Goal: Find specific page/section: Find specific page/section

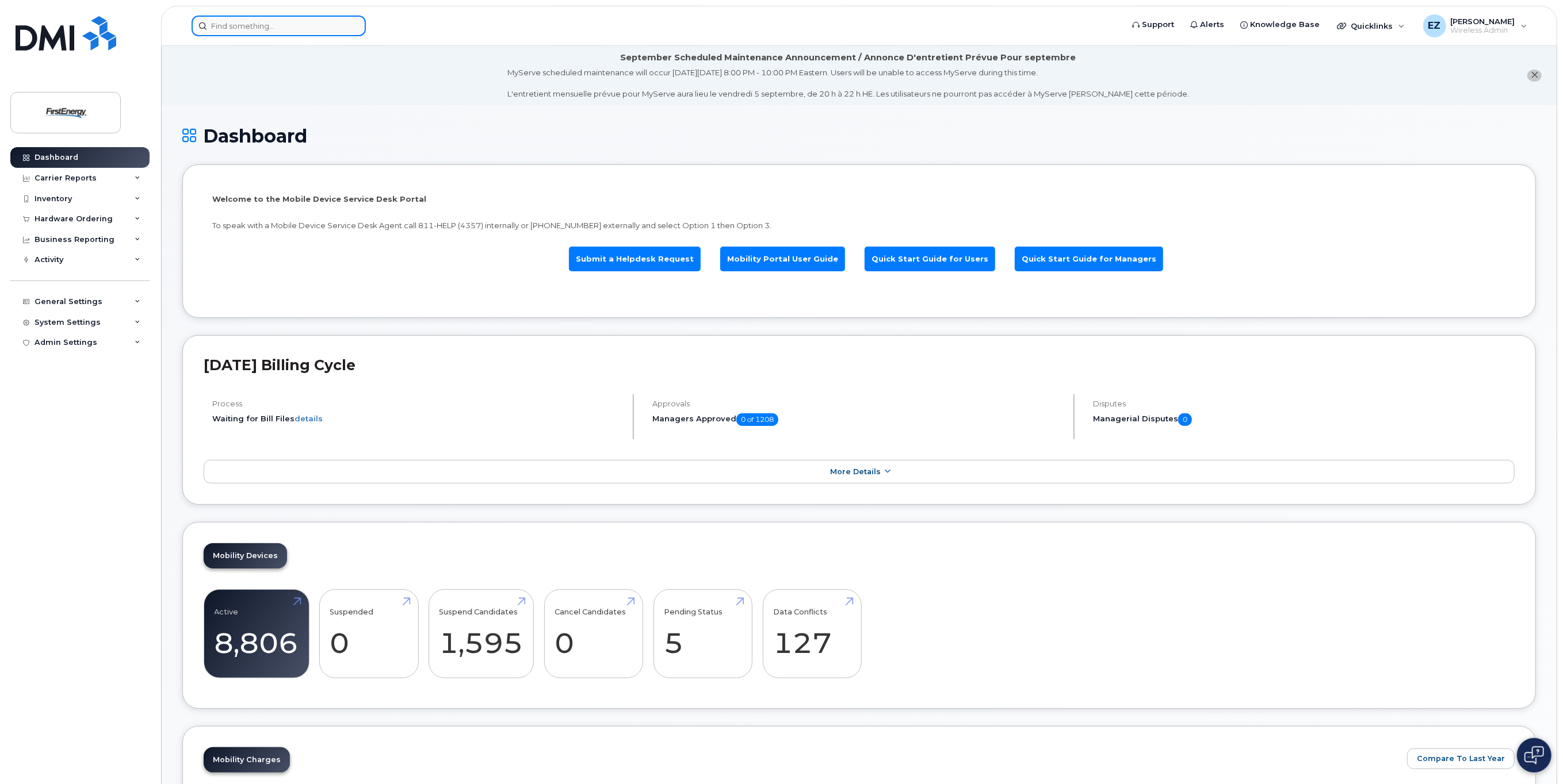
click at [262, 28] on input at bounding box center [278, 26] width 175 height 21
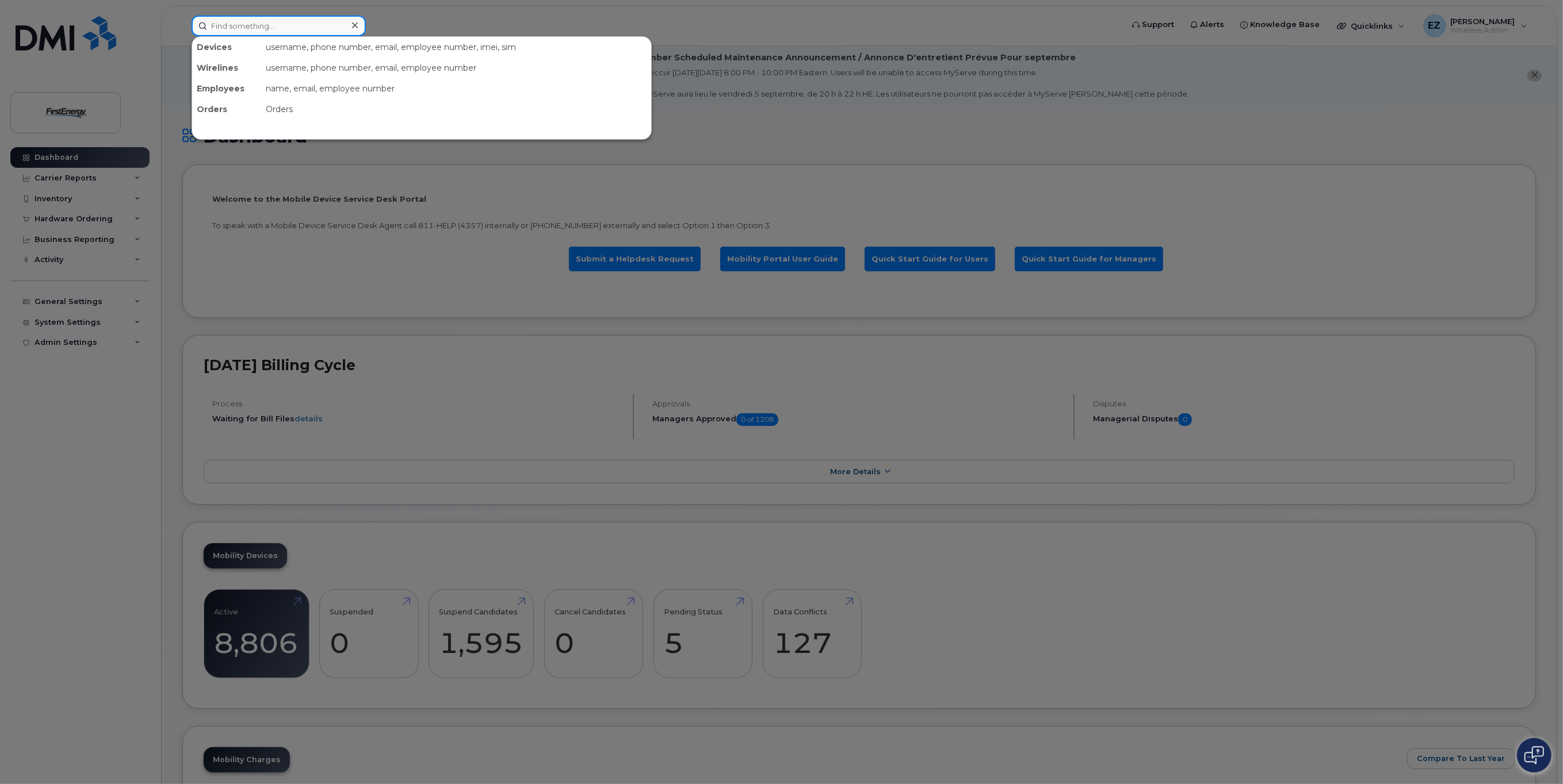
paste input "351811695107008"
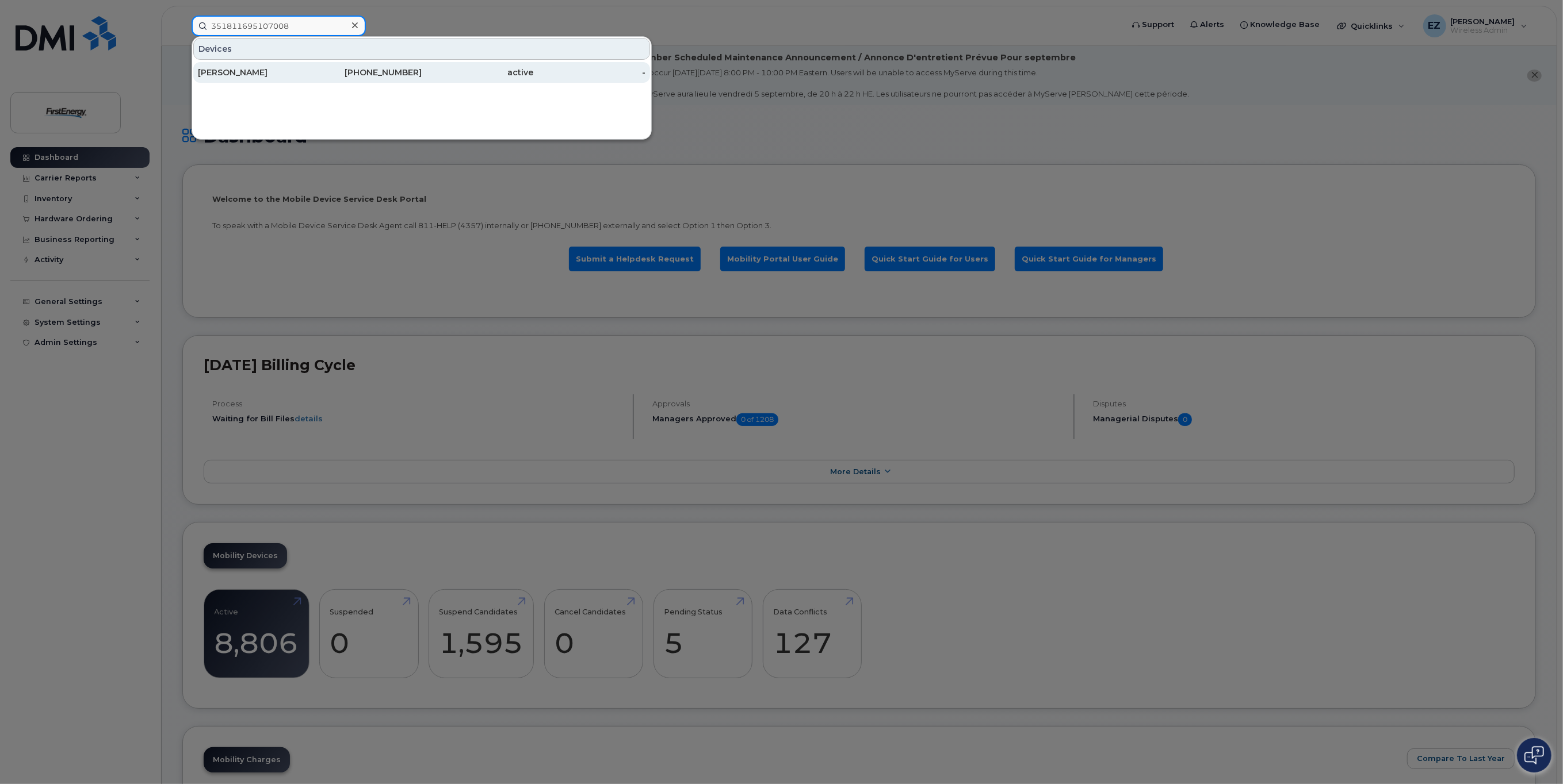
type input "351811695107008"
click at [280, 71] on div "[PERSON_NAME]" at bounding box center [254, 73] width 112 height 12
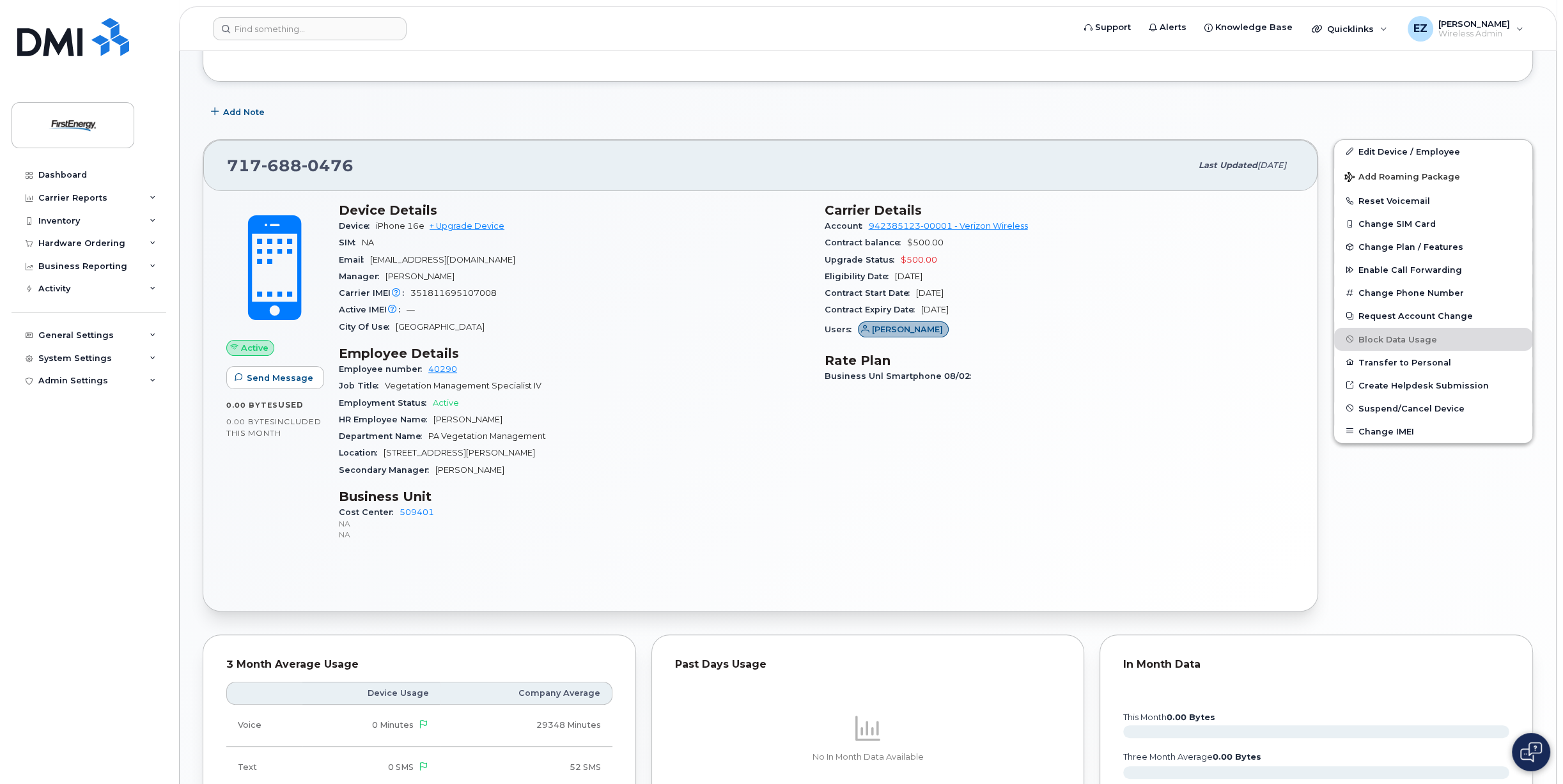
scroll to position [386, 0]
drag, startPoint x: 362, startPoint y: 157, endPoint x: 220, endPoint y: 156, distance: 142.0
click at [220, 156] on div "[PHONE_NUMBER] Last updated [DATE]" at bounding box center [760, 163] width 1114 height 51
click at [107, 221] on div "Inventory" at bounding box center [89, 221] width 155 height 23
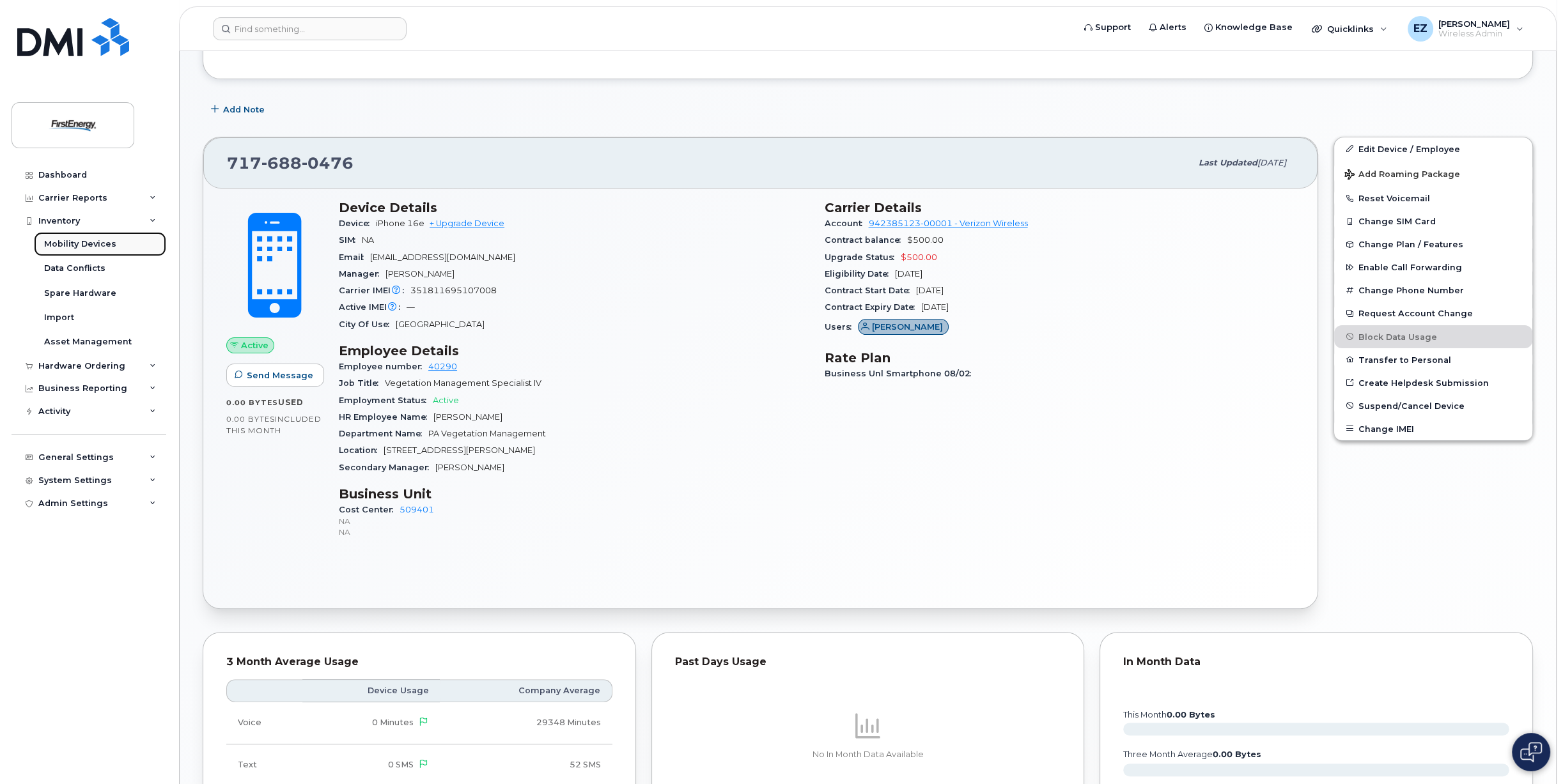
click at [86, 242] on div "Mobility Devices" at bounding box center [80, 244] width 72 height 12
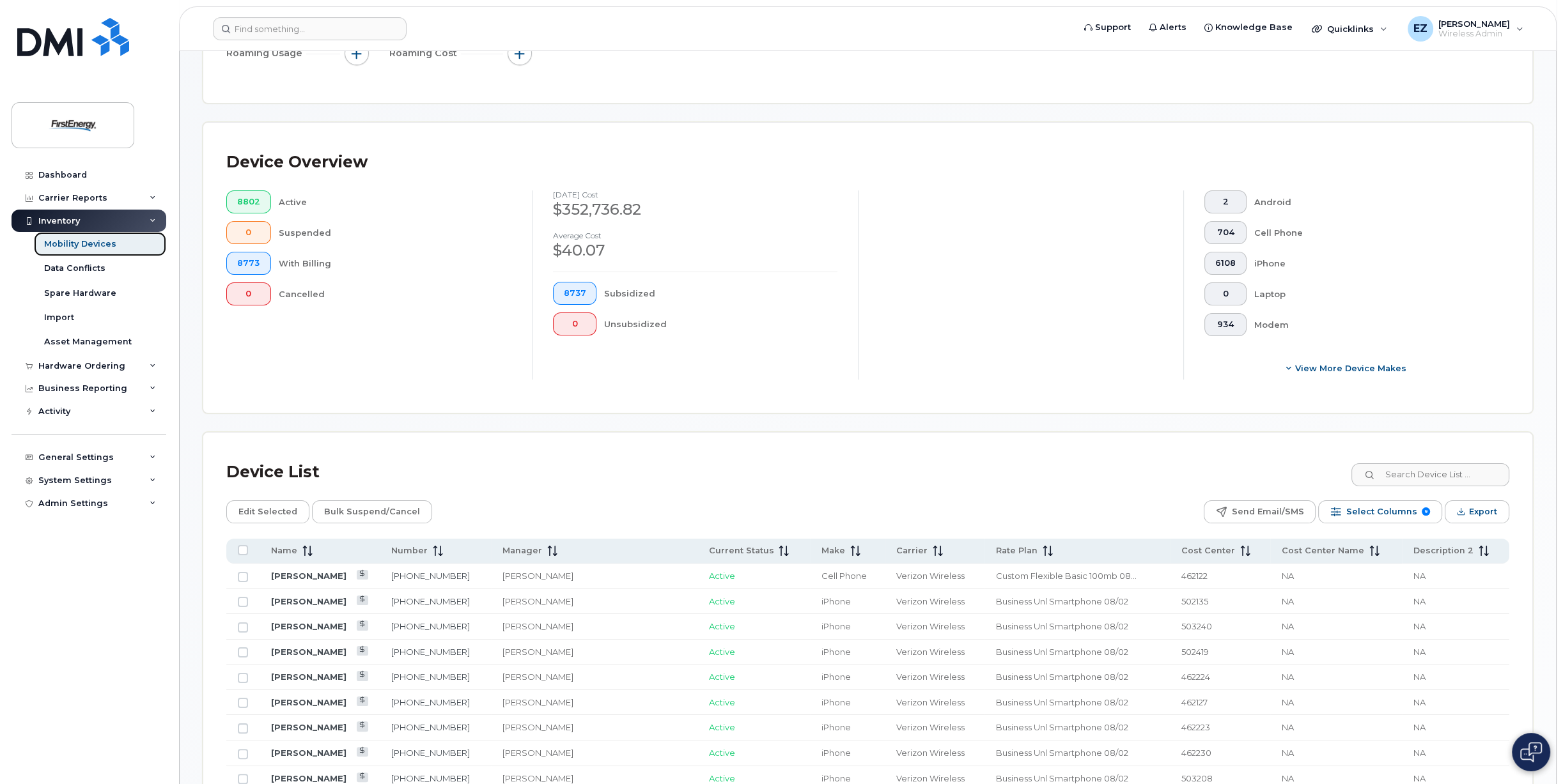
scroll to position [256, 0]
click at [1393, 511] on span "Select Columns" at bounding box center [1381, 508] width 71 height 19
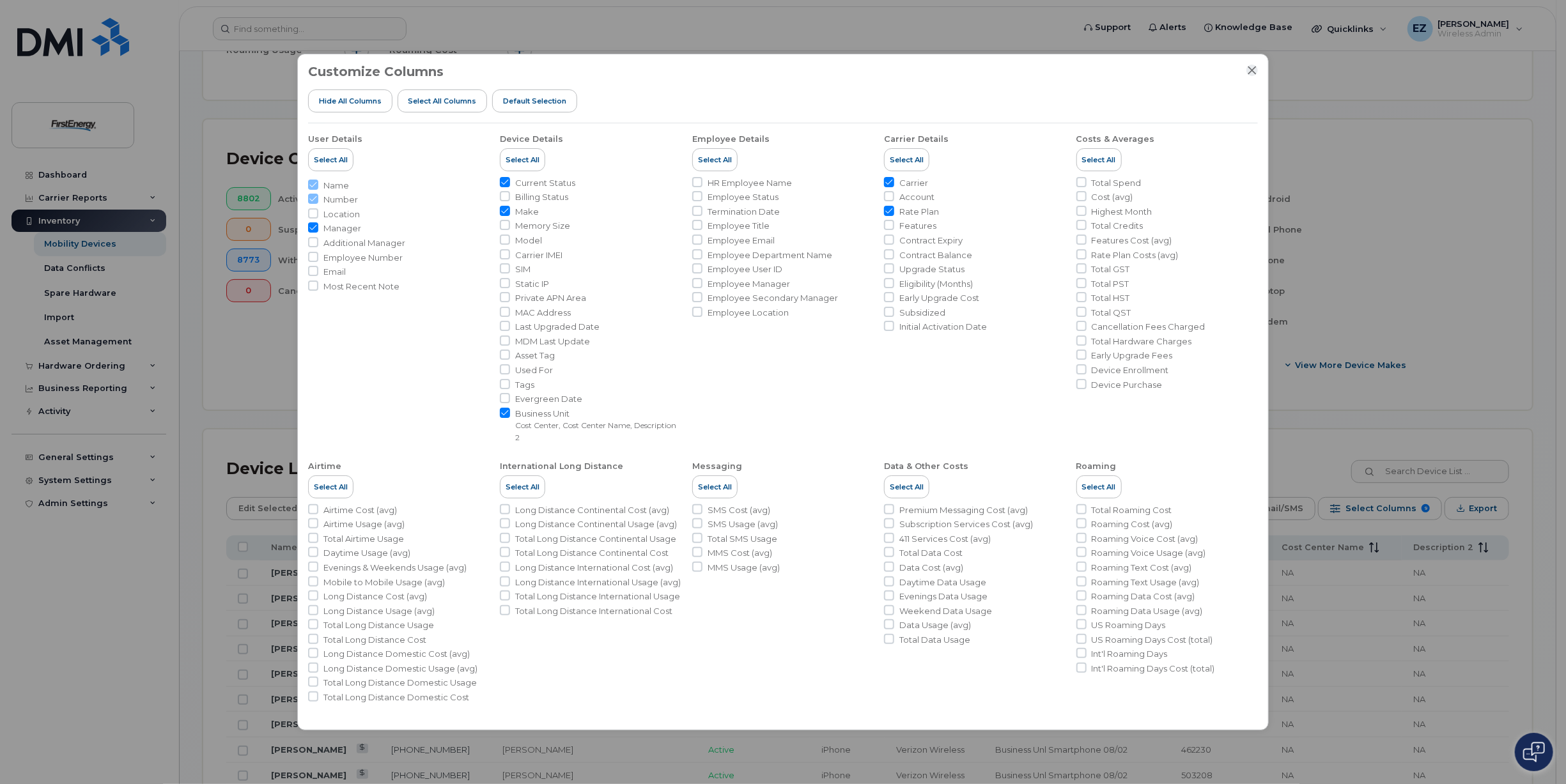
click at [1253, 67] on icon "Close" at bounding box center [1252, 70] width 10 height 10
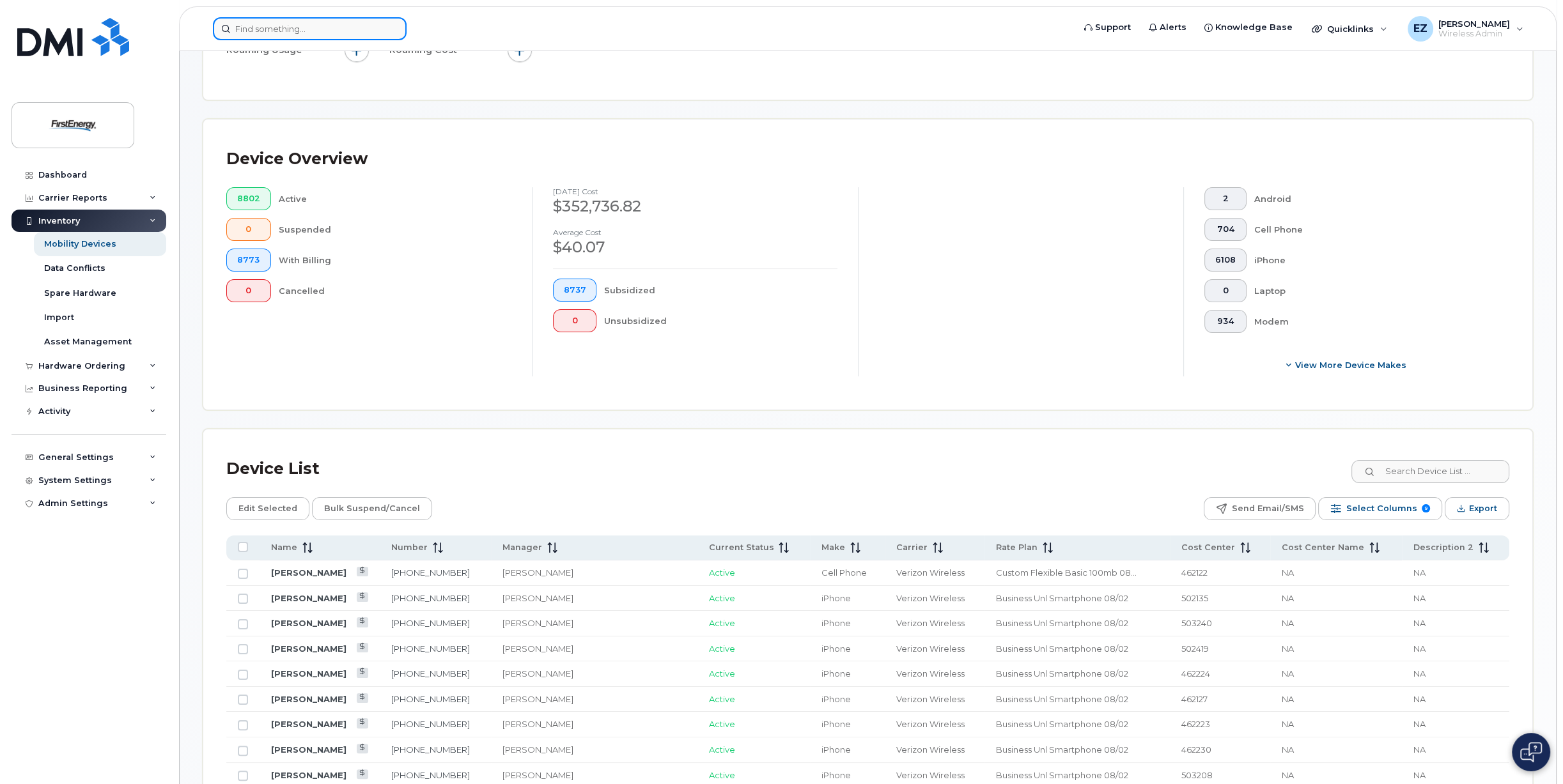
click at [309, 29] on input at bounding box center [309, 29] width 194 height 23
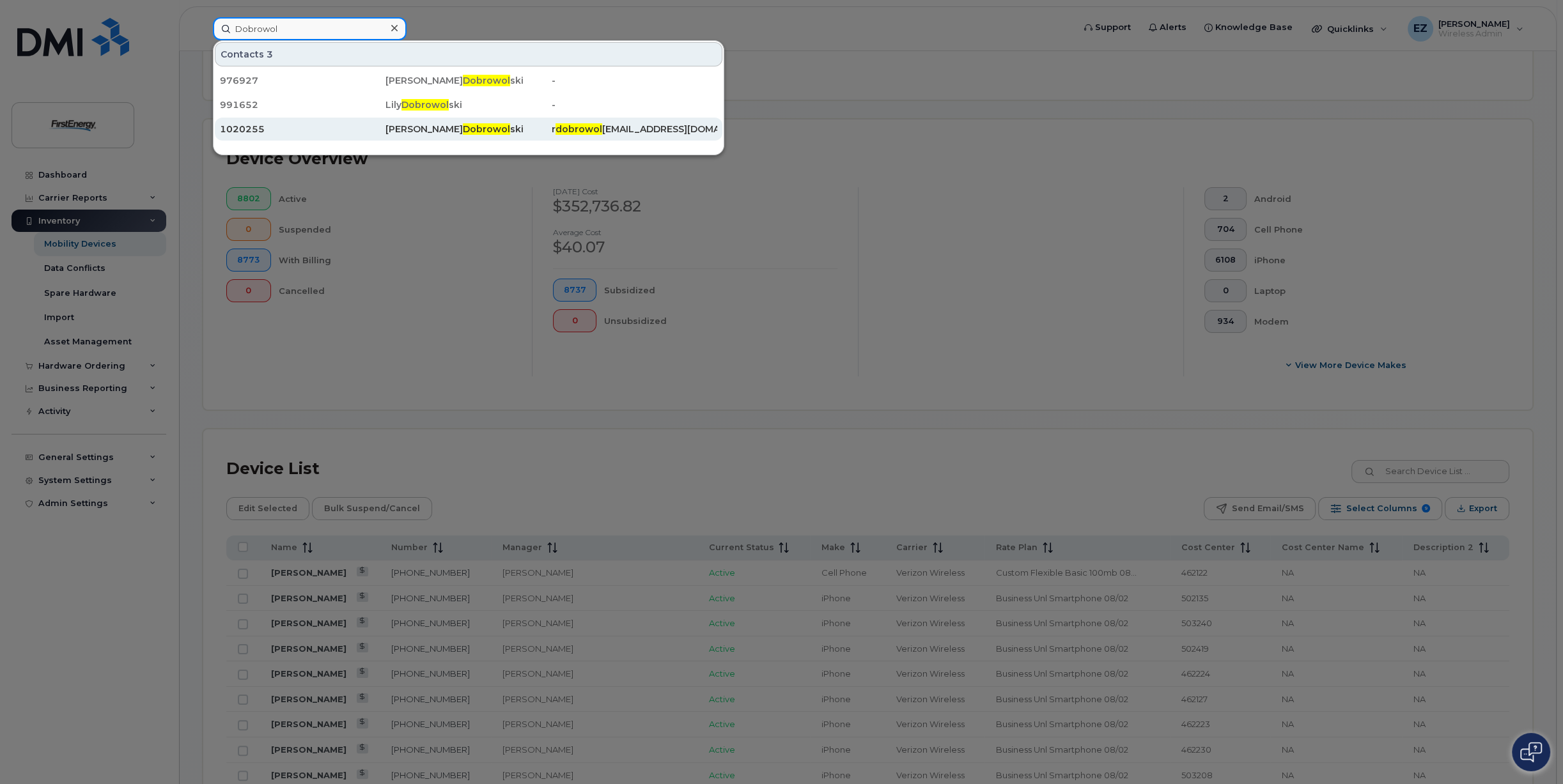
type input "Dobrowol"
click at [411, 130] on div "[PERSON_NAME] ski" at bounding box center [468, 129] width 166 height 13
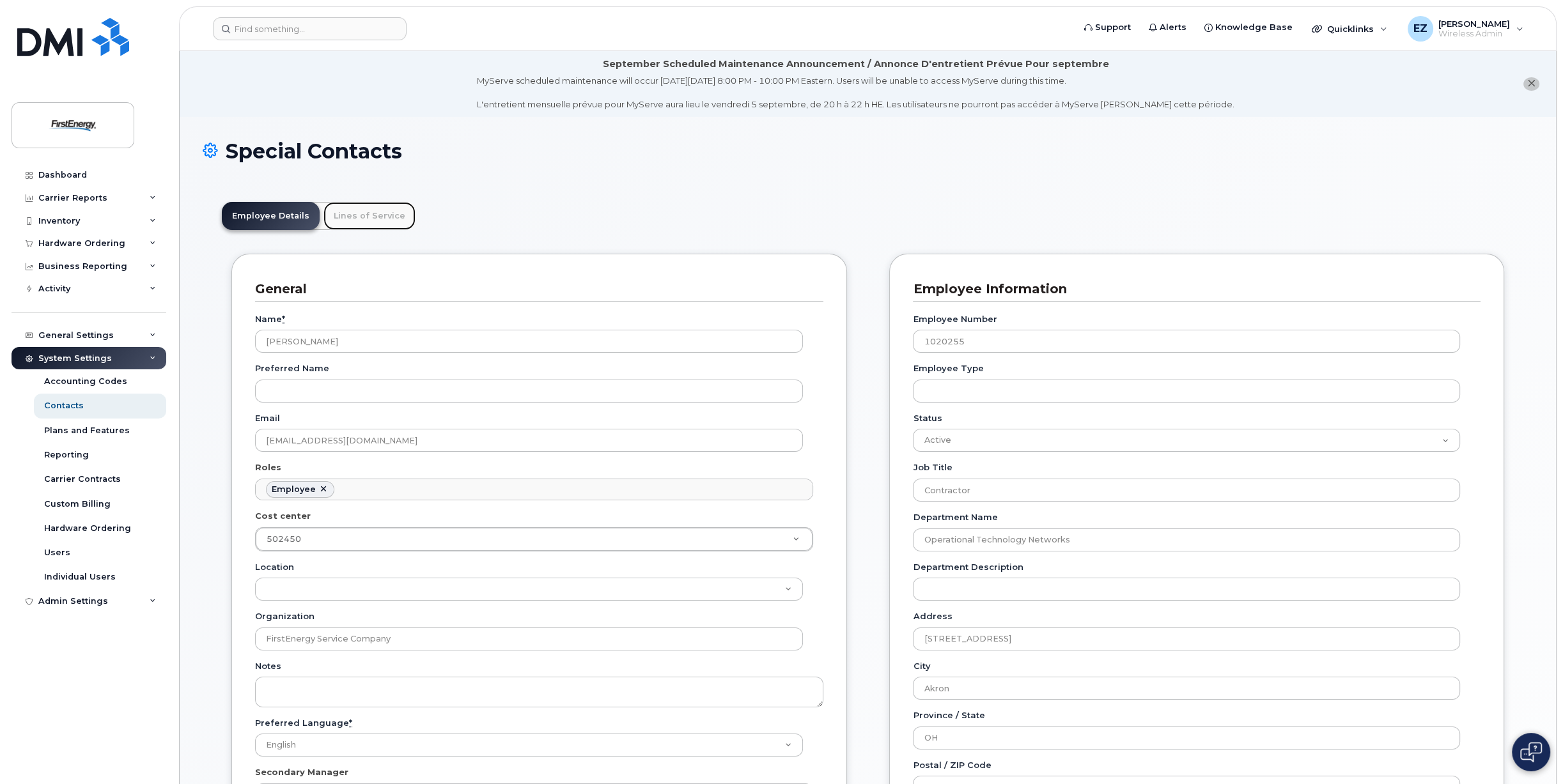
click at [358, 215] on link "Lines of Service" at bounding box center [369, 216] width 92 height 28
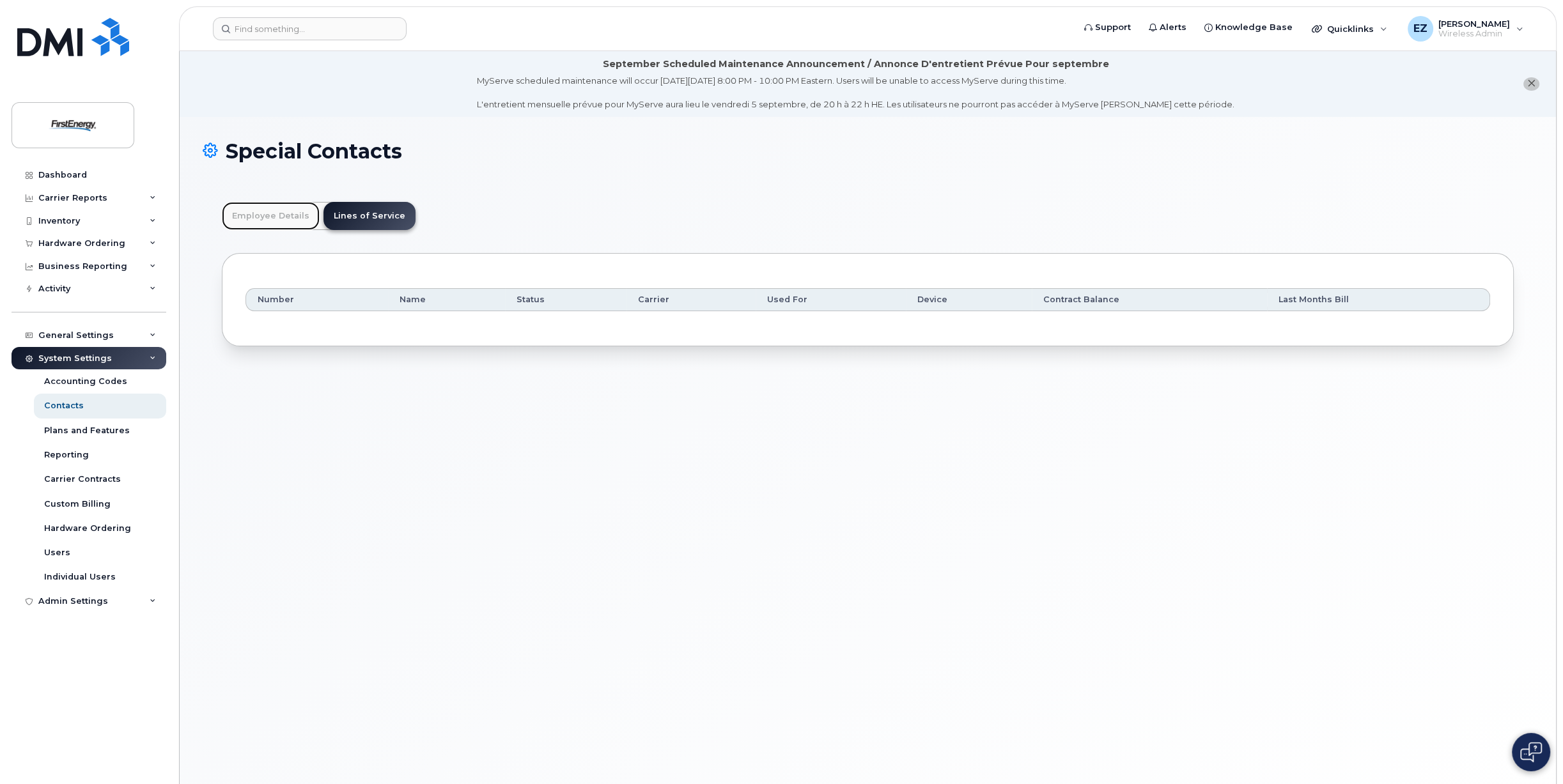
click at [273, 213] on link "Employee Details" at bounding box center [270, 216] width 98 height 28
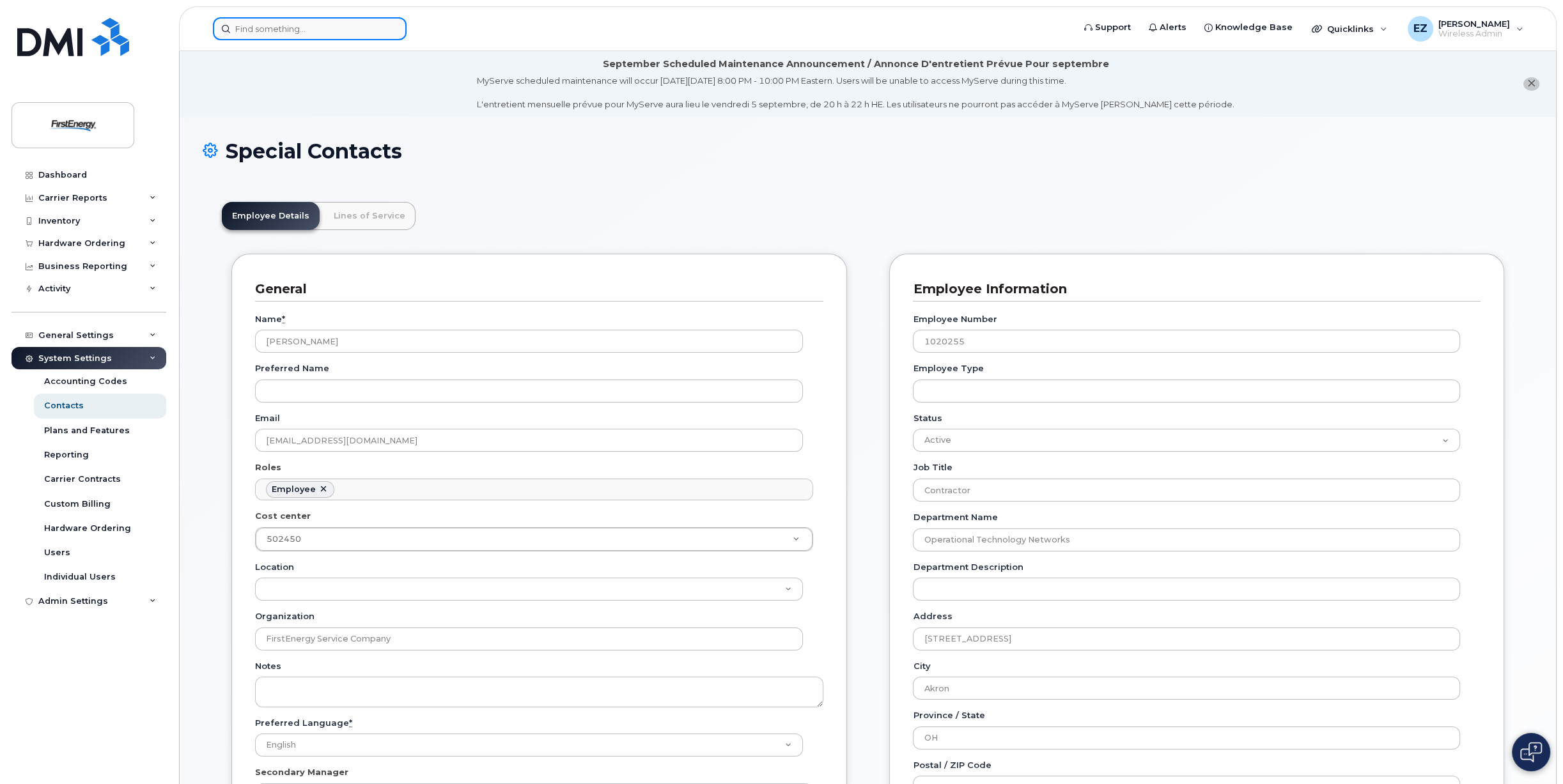
click at [301, 29] on input at bounding box center [309, 29] width 194 height 23
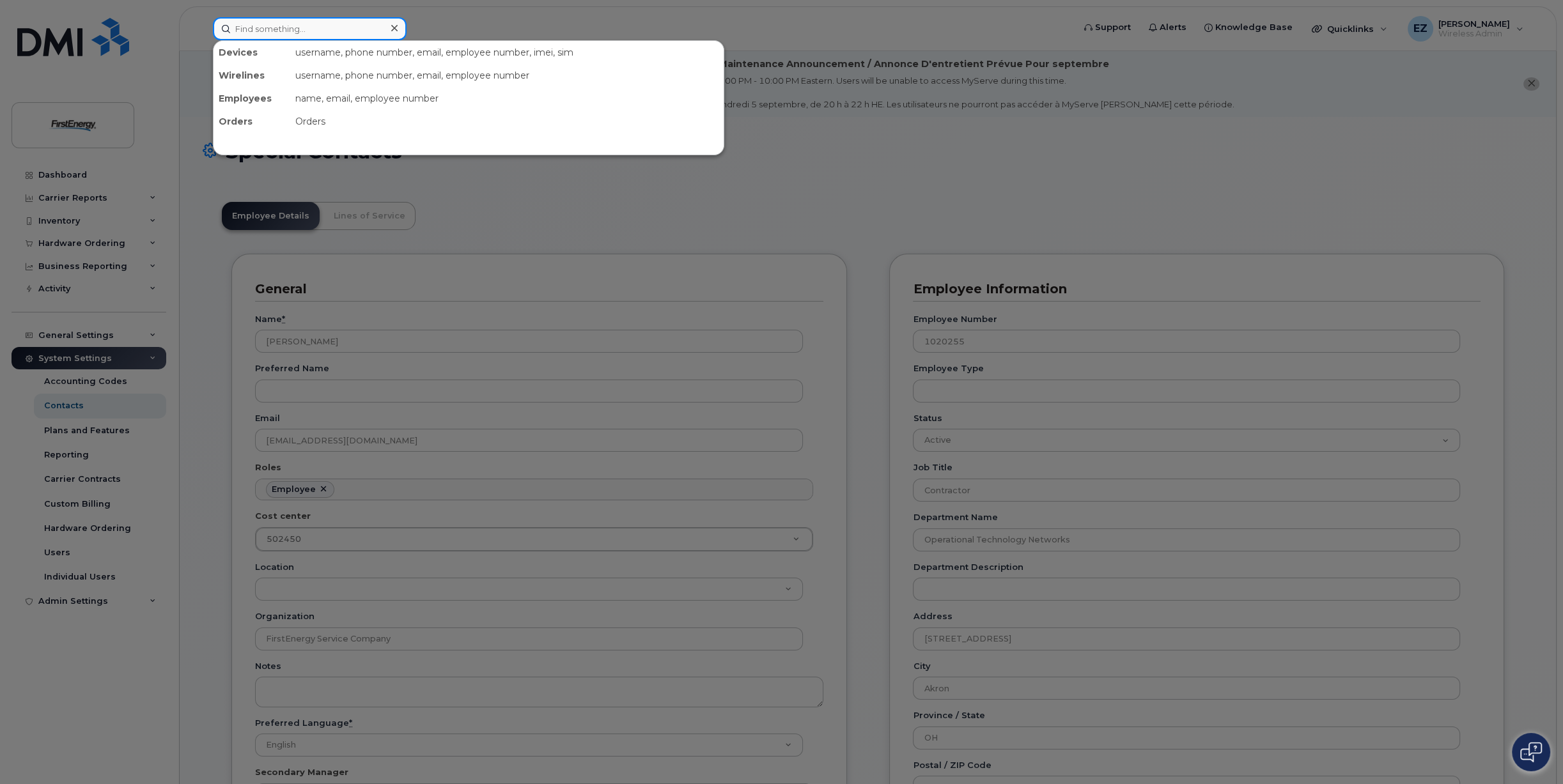
paste input "3014915488"
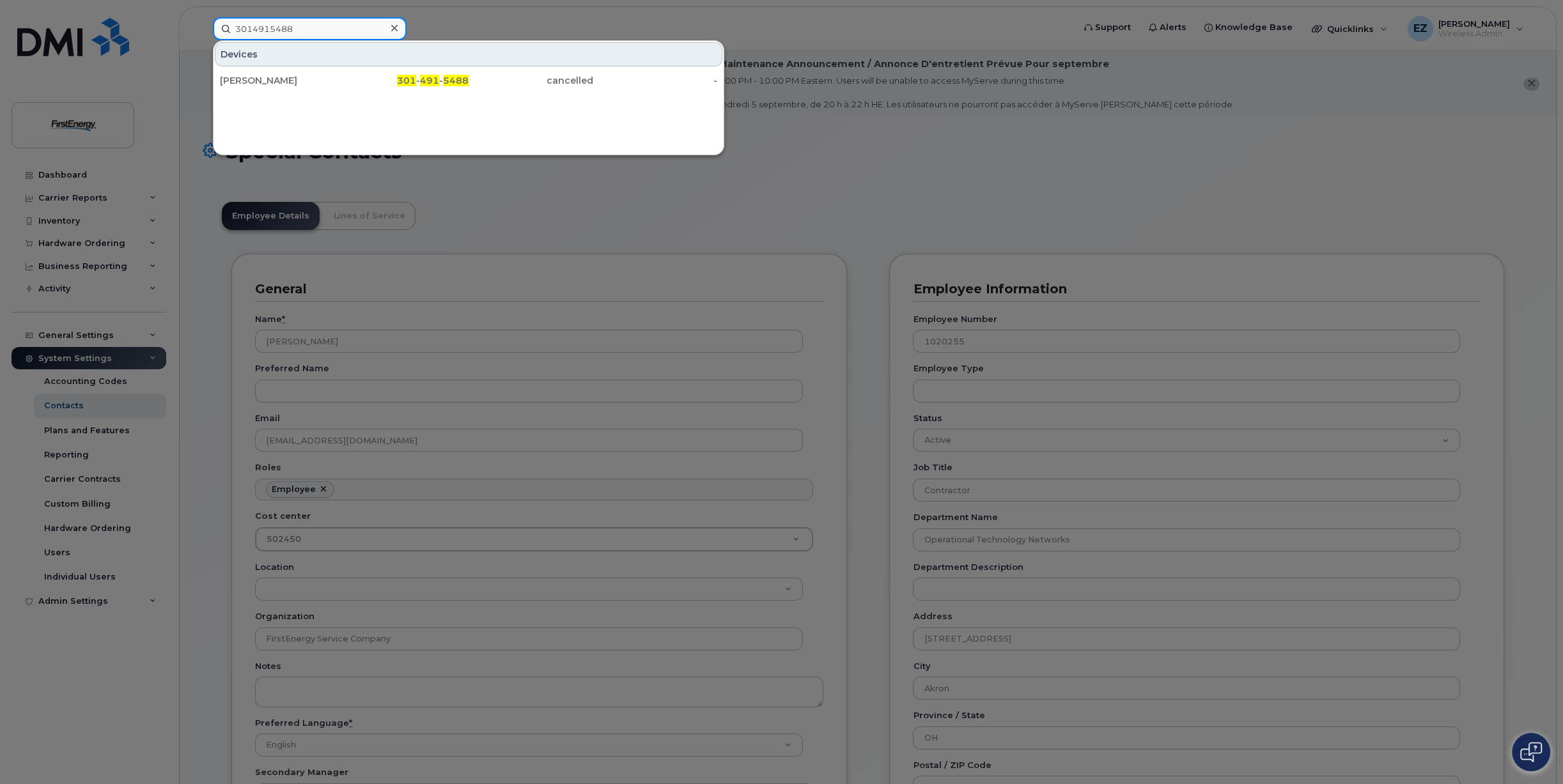
drag, startPoint x: 267, startPoint y: 30, endPoint x: 160, endPoint y: 33, distance: 107.0
click at [203, 33] on div "3014915488 Devices PAUL D BUZZA 301 - 491 - 5488 cancelled -" at bounding box center [638, 29] width 872 height 23
paste input "42121230"
type input "3042121230"
